Goal: Information Seeking & Learning: Learn about a topic

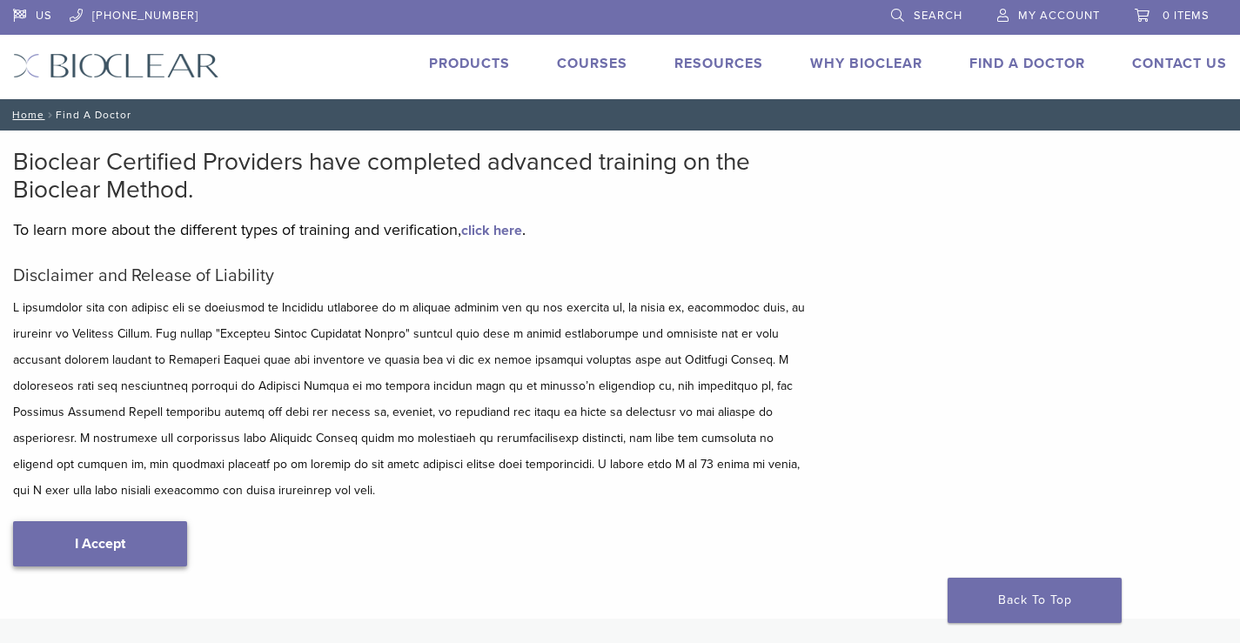
click at [159, 521] on link "I Accept" at bounding box center [100, 543] width 174 height 45
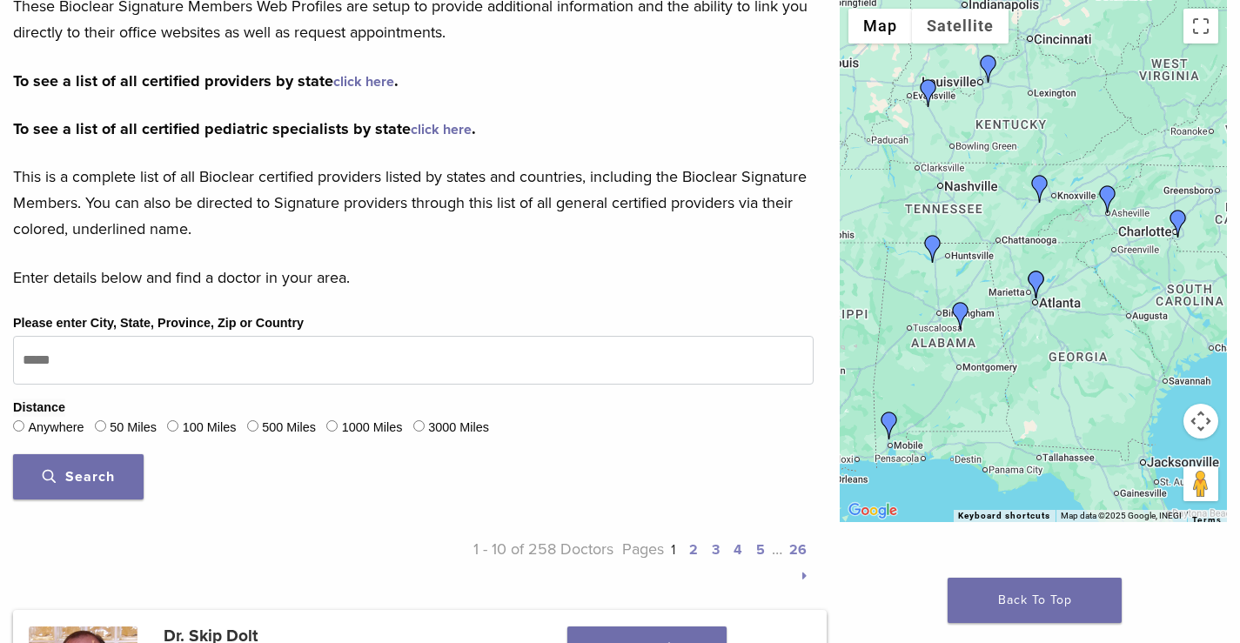
scroll to position [348, 0]
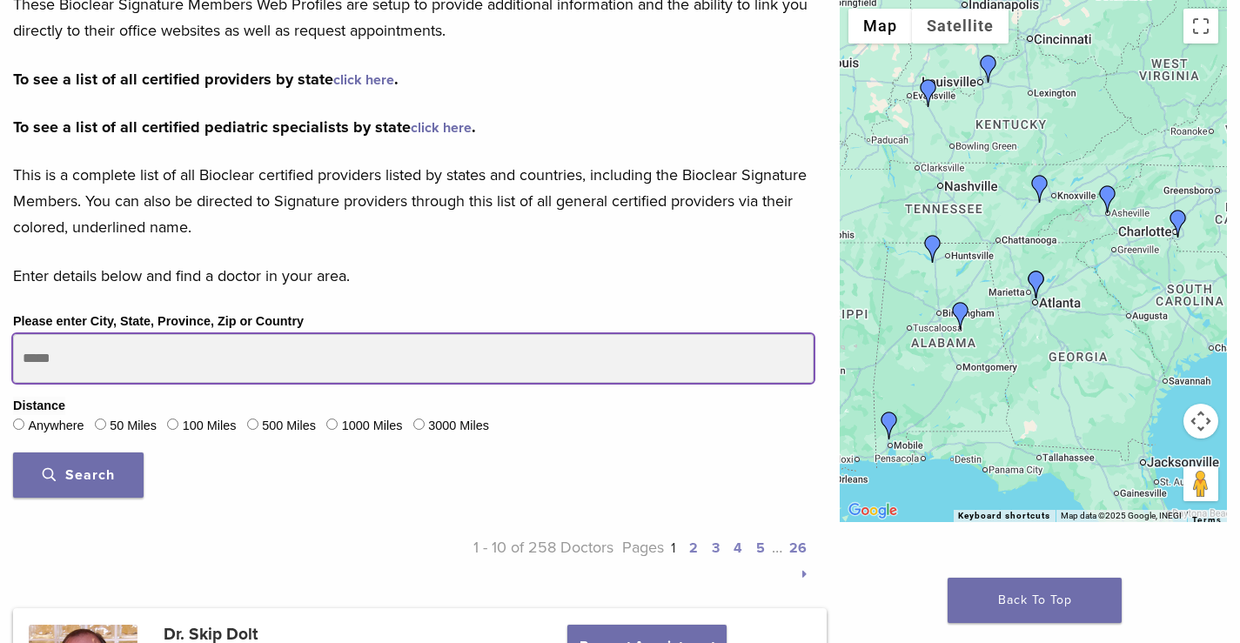
drag, startPoint x: 73, startPoint y: 355, endPoint x: 0, endPoint y: 369, distance: 74.4
click at [0, 369] on div "Please enter City, State, Province, Zip or Country Distance Anywhere 50 Miles 1…" at bounding box center [413, 411] width 827 height 200
type input "*****"
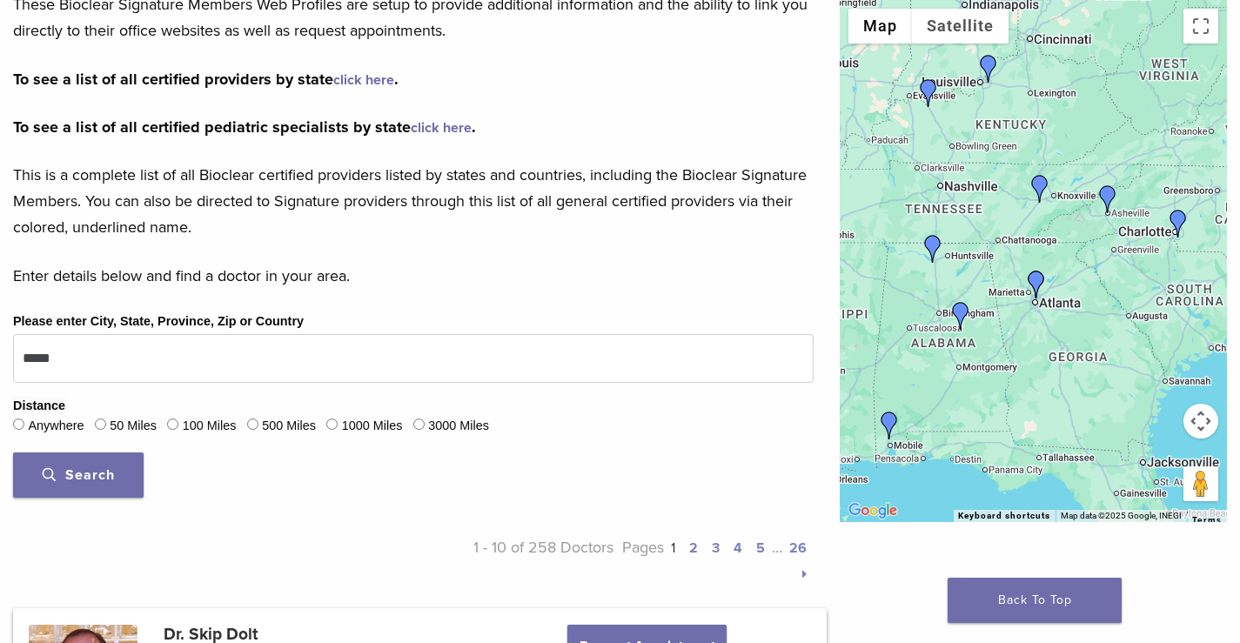
click at [68, 460] on button "Search" at bounding box center [78, 475] width 131 height 45
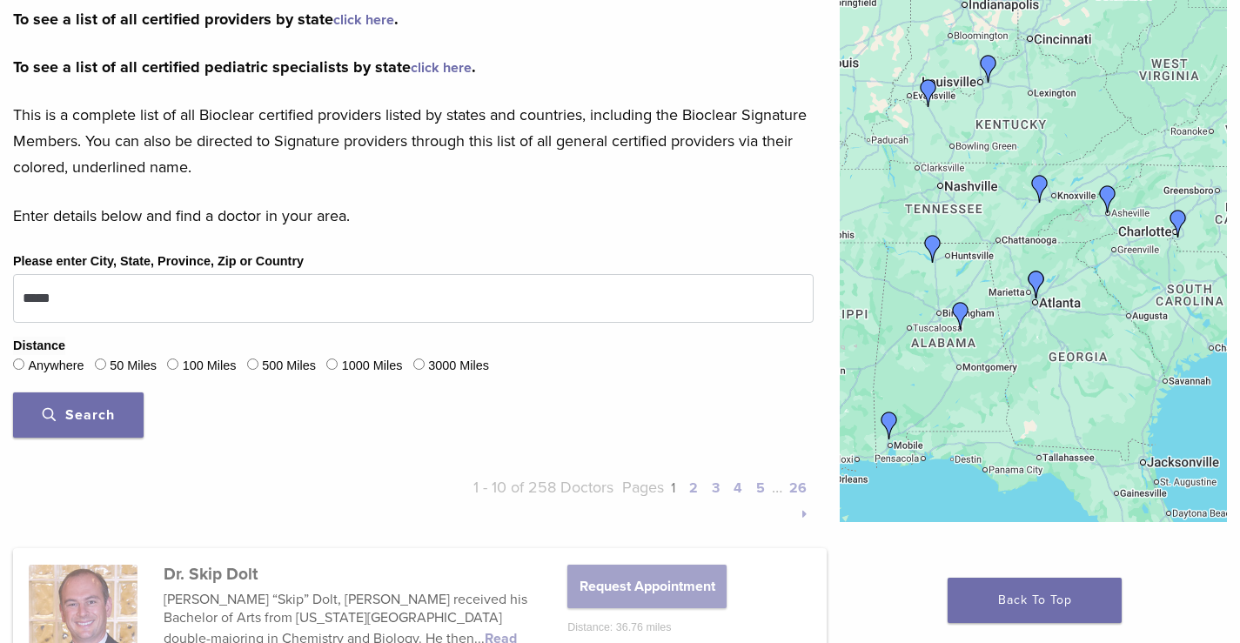
scroll to position [522, 0]
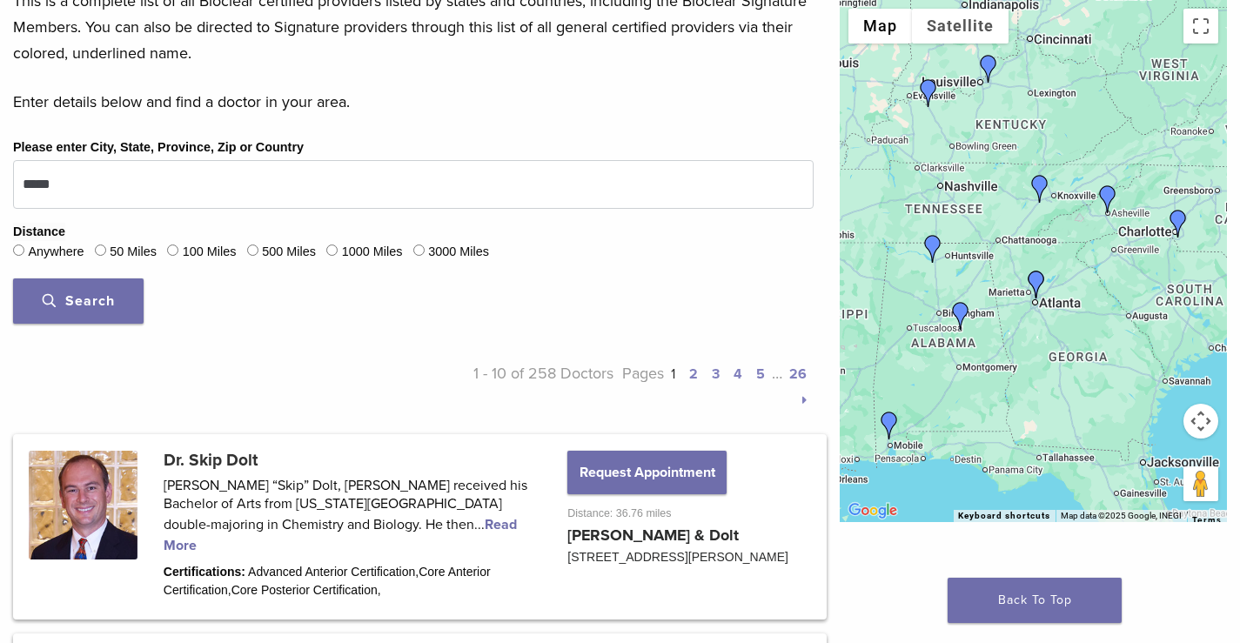
click at [91, 298] on span "Search" at bounding box center [79, 300] width 72 height 17
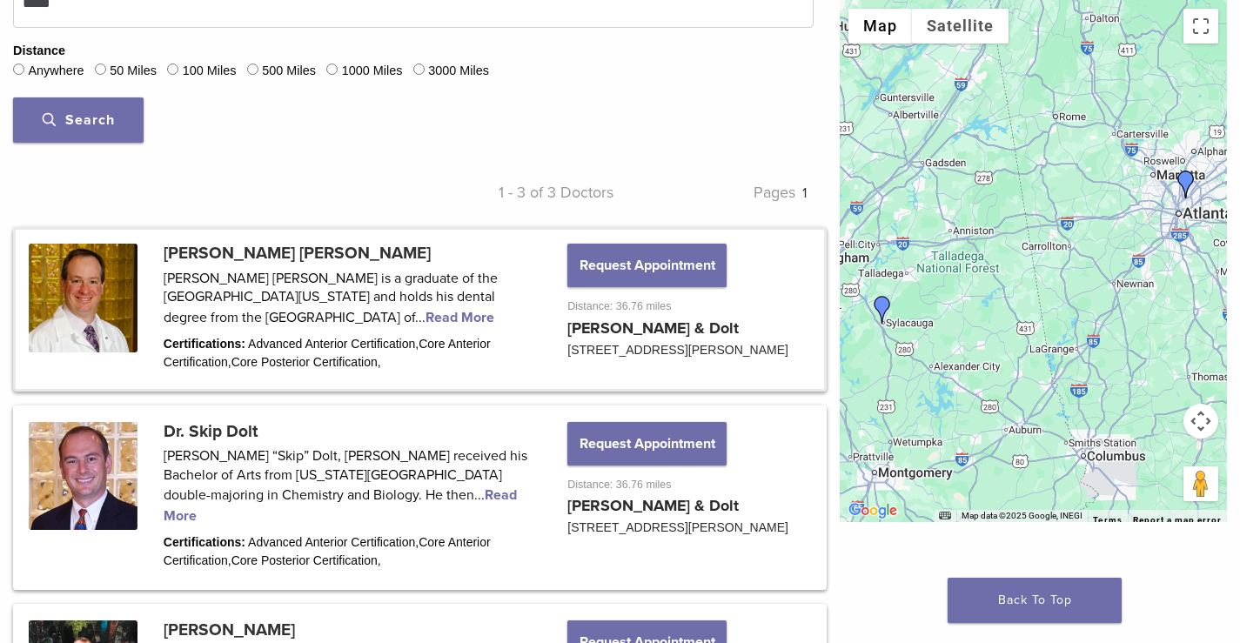
scroll to position [696, 0]
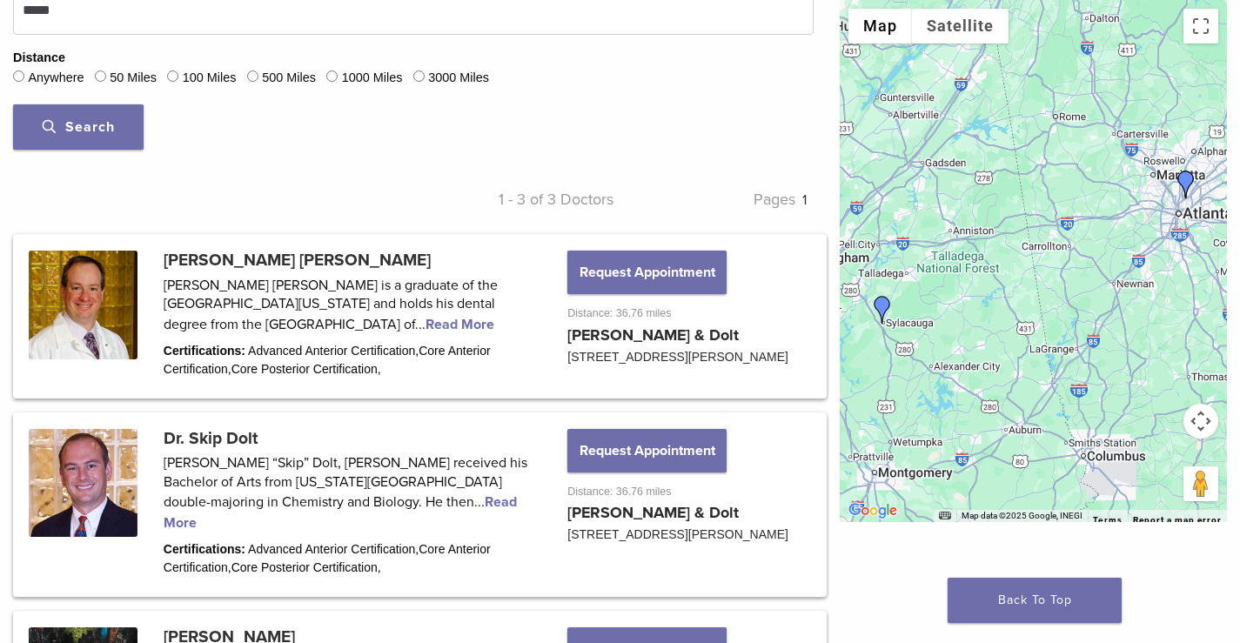
click at [104, 131] on span "Search" at bounding box center [79, 126] width 72 height 17
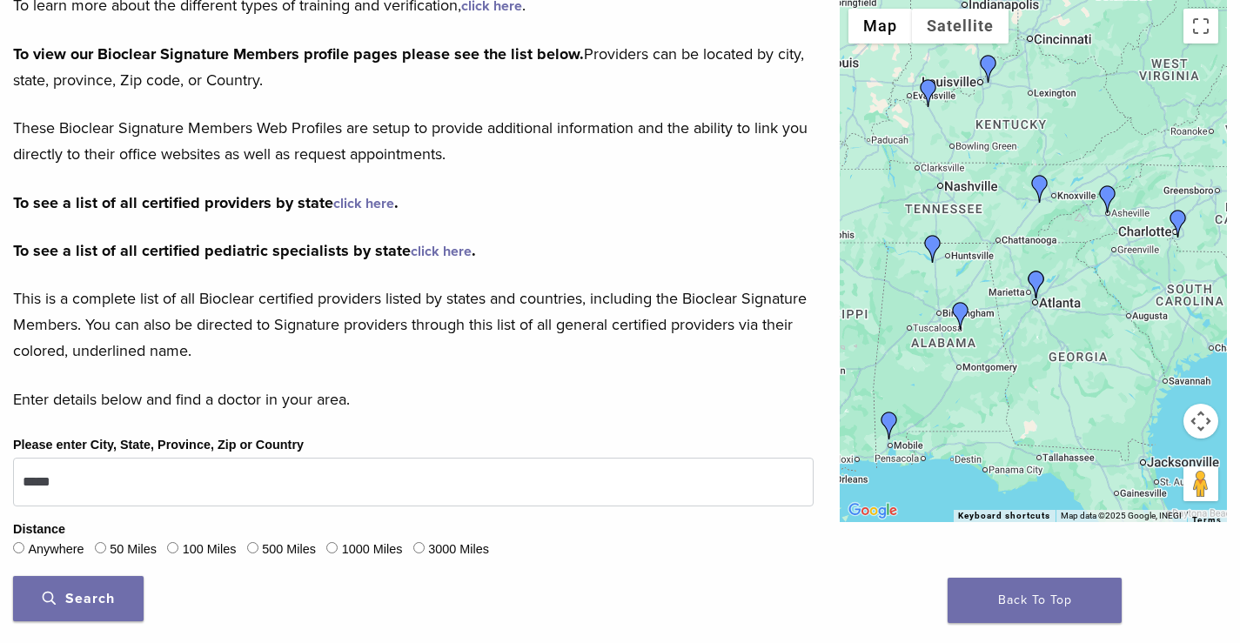
scroll to position [174, 0]
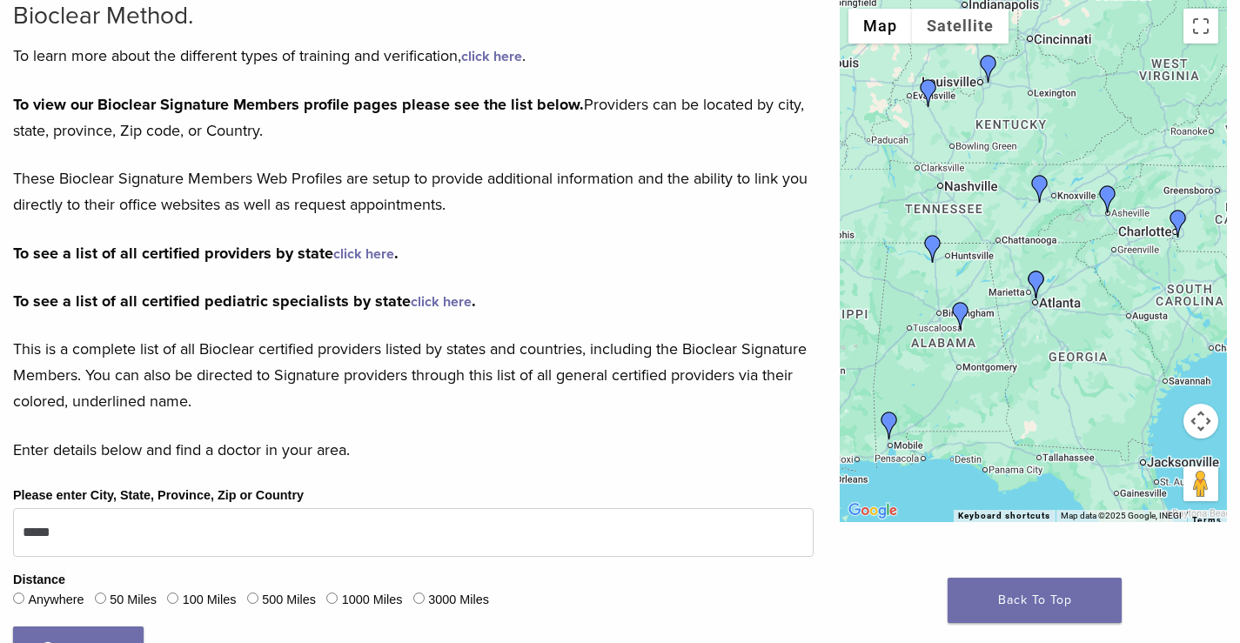
click at [425, 305] on link "click here" at bounding box center [441, 301] width 61 height 17
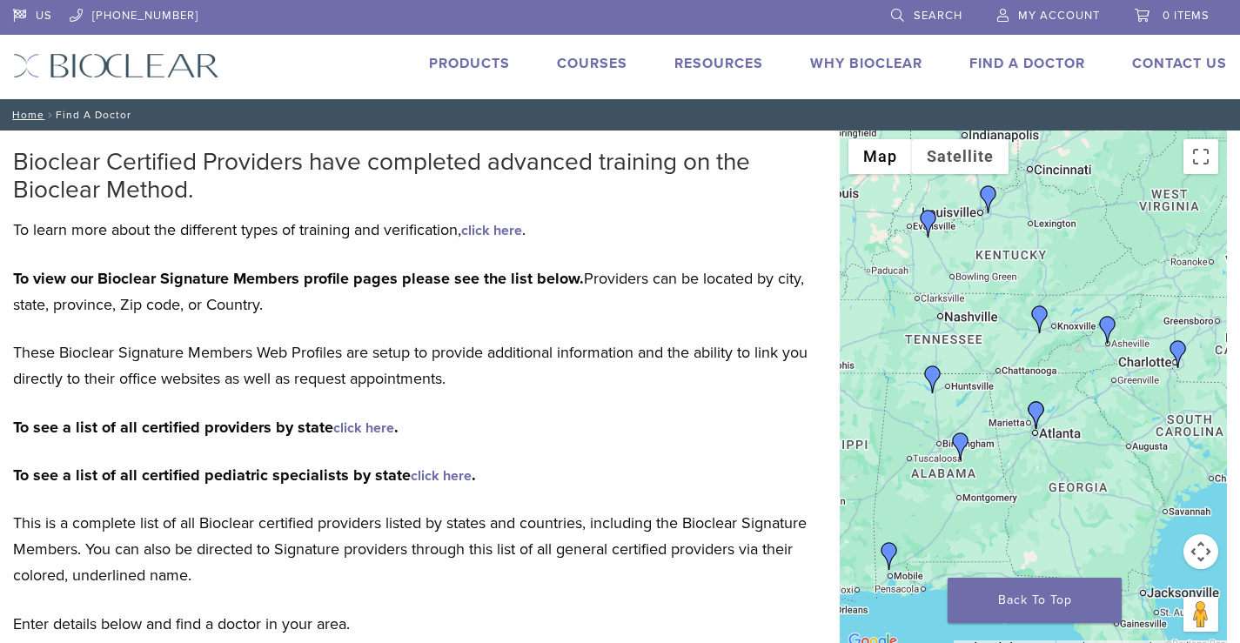
click at [580, 62] on link "Courses" at bounding box center [592, 63] width 70 height 17
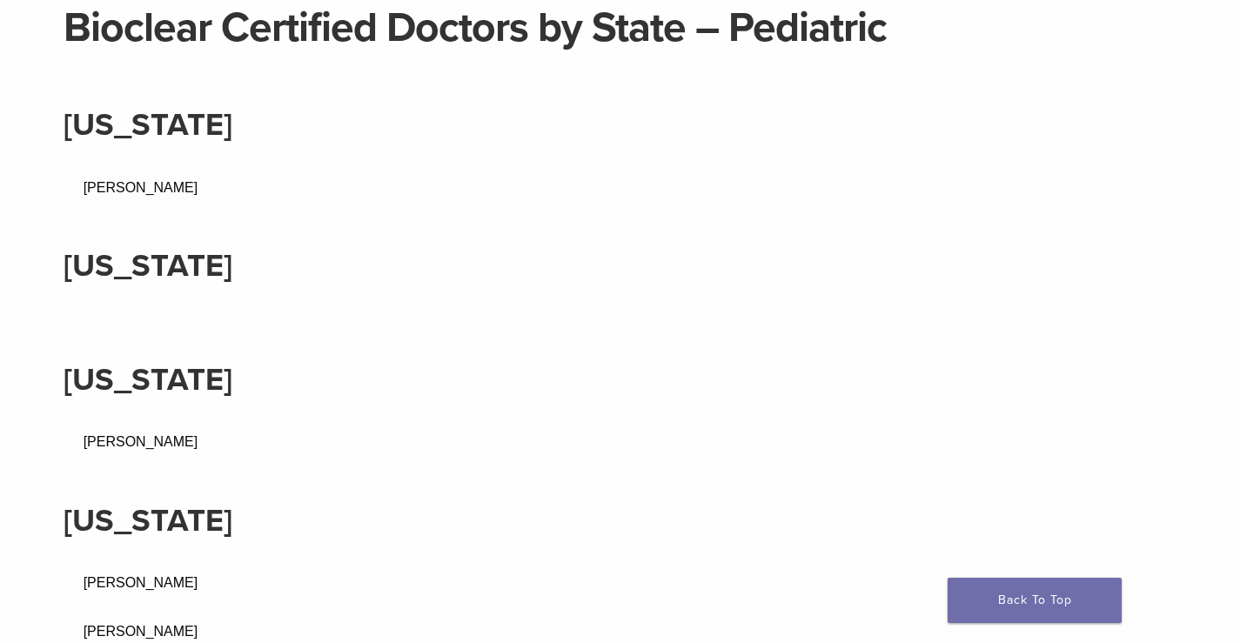
scroll to position [261, 0]
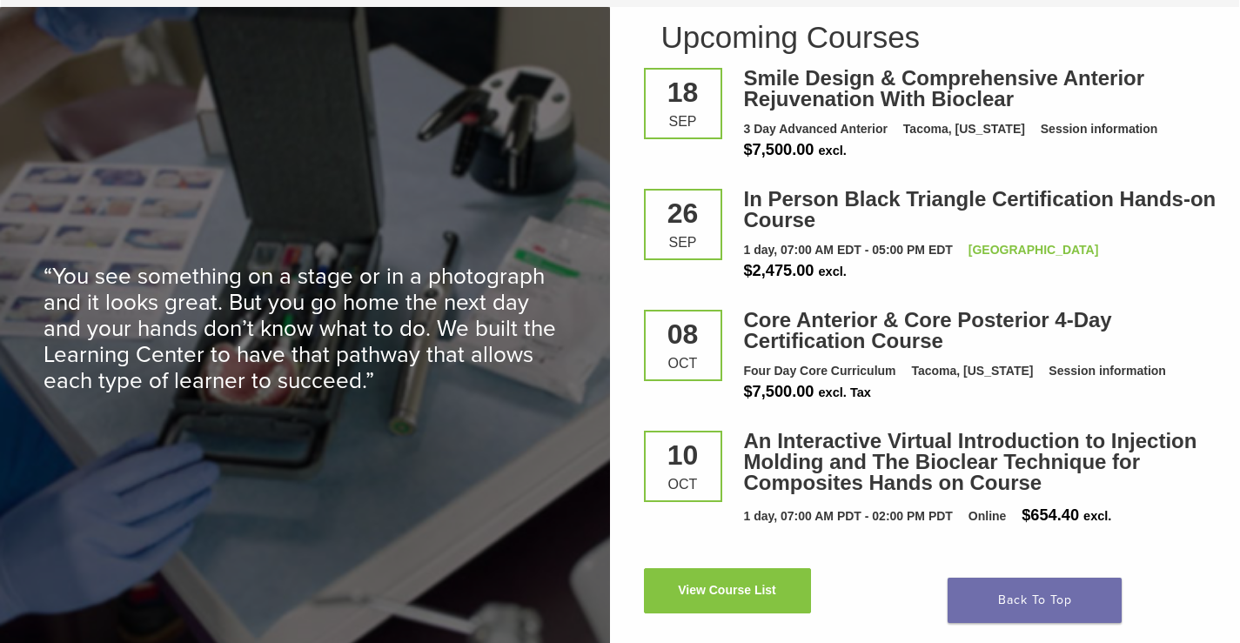
scroll to position [2350, 0]
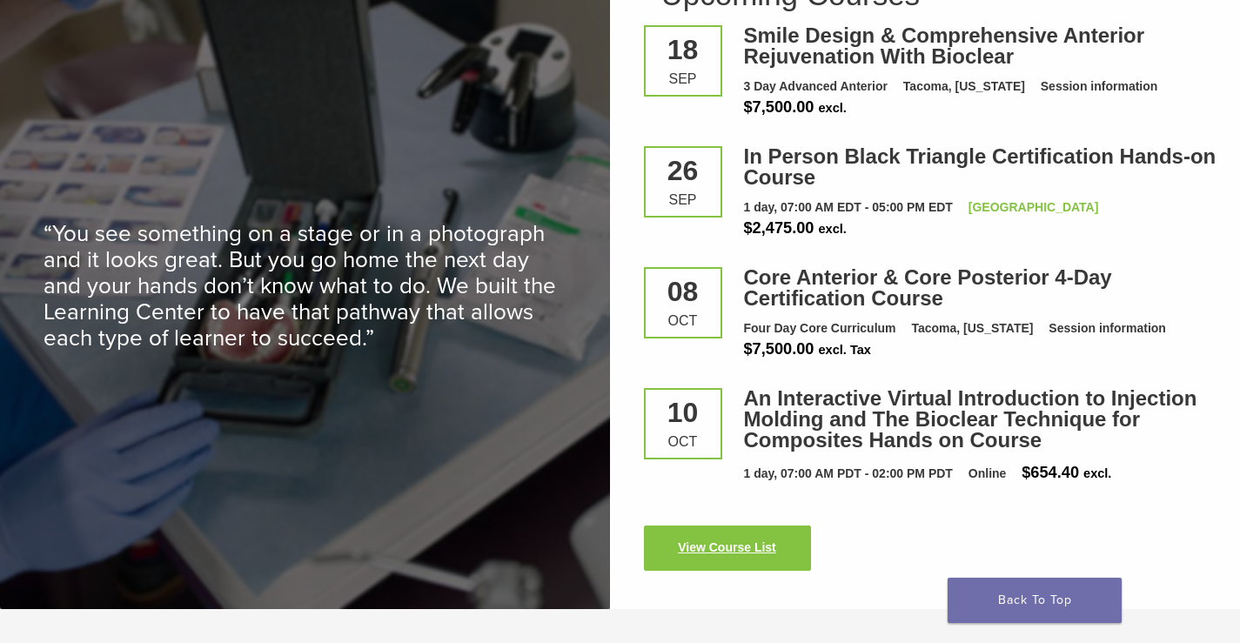
click at [752, 527] on link "View Course List" at bounding box center [727, 548] width 167 height 45
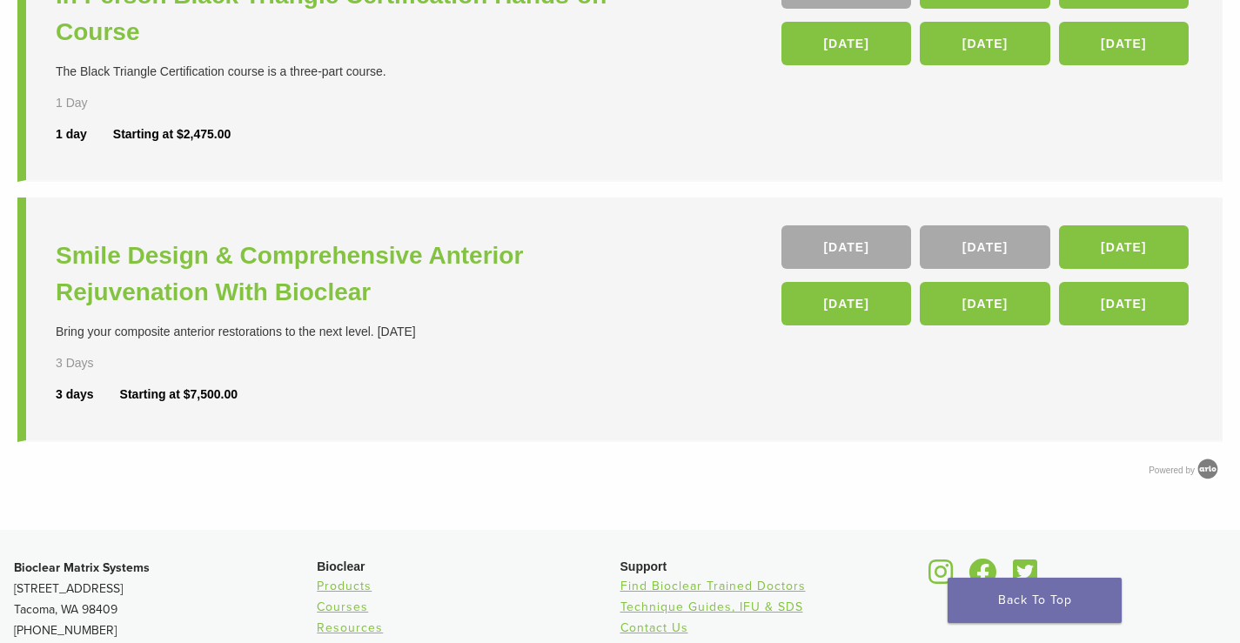
scroll to position [783, 0]
